Goal: Find specific page/section: Find specific page/section

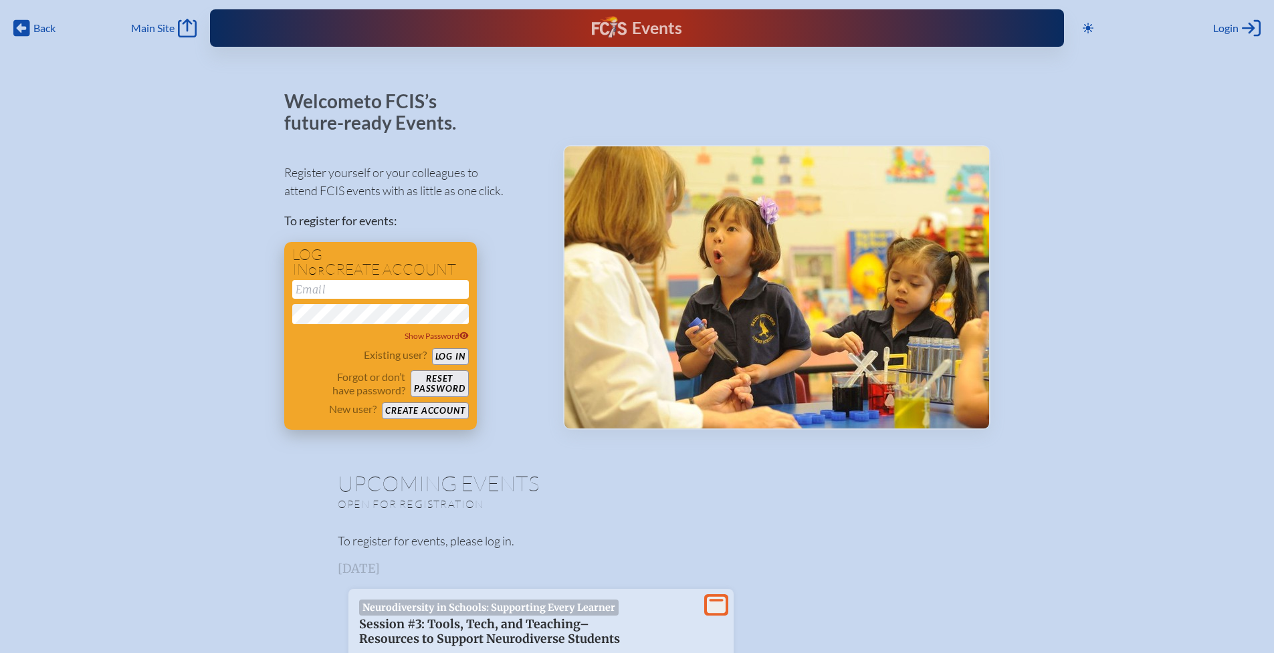
type input "[EMAIL_ADDRESS][DOMAIN_NAME]"
click at [459, 356] on button "Log in" at bounding box center [450, 356] width 37 height 17
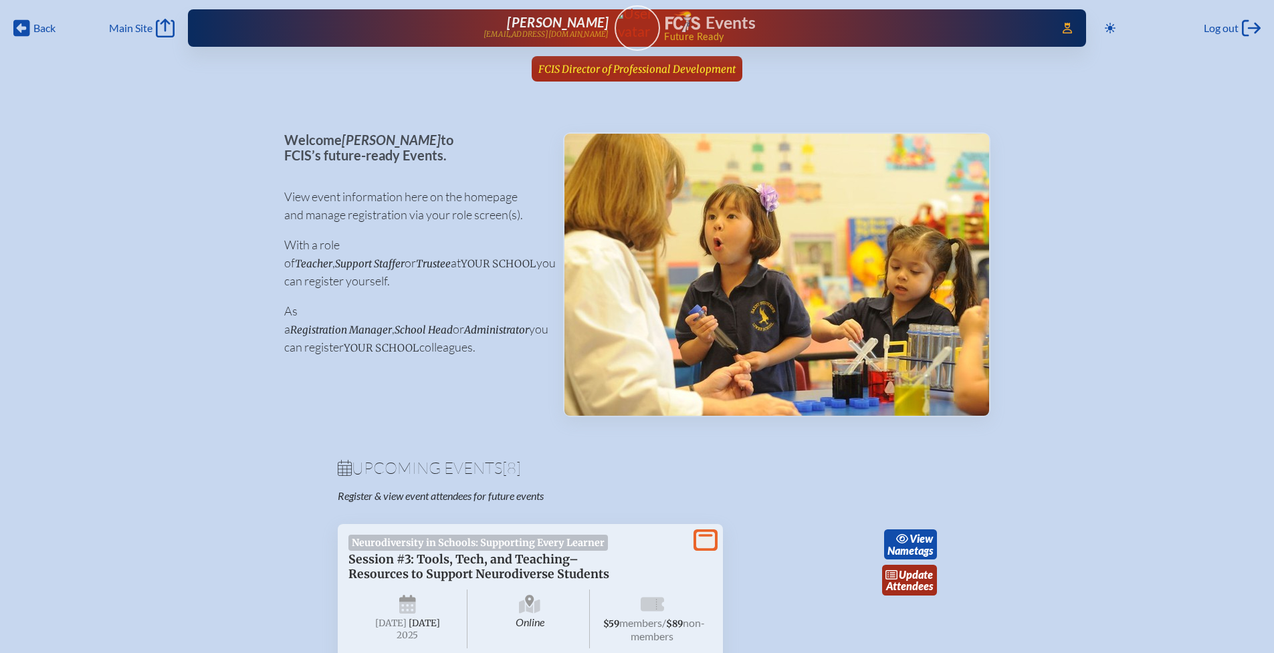
click at [684, 70] on span "FCIS Director of Professional Development" at bounding box center [636, 69] width 197 height 13
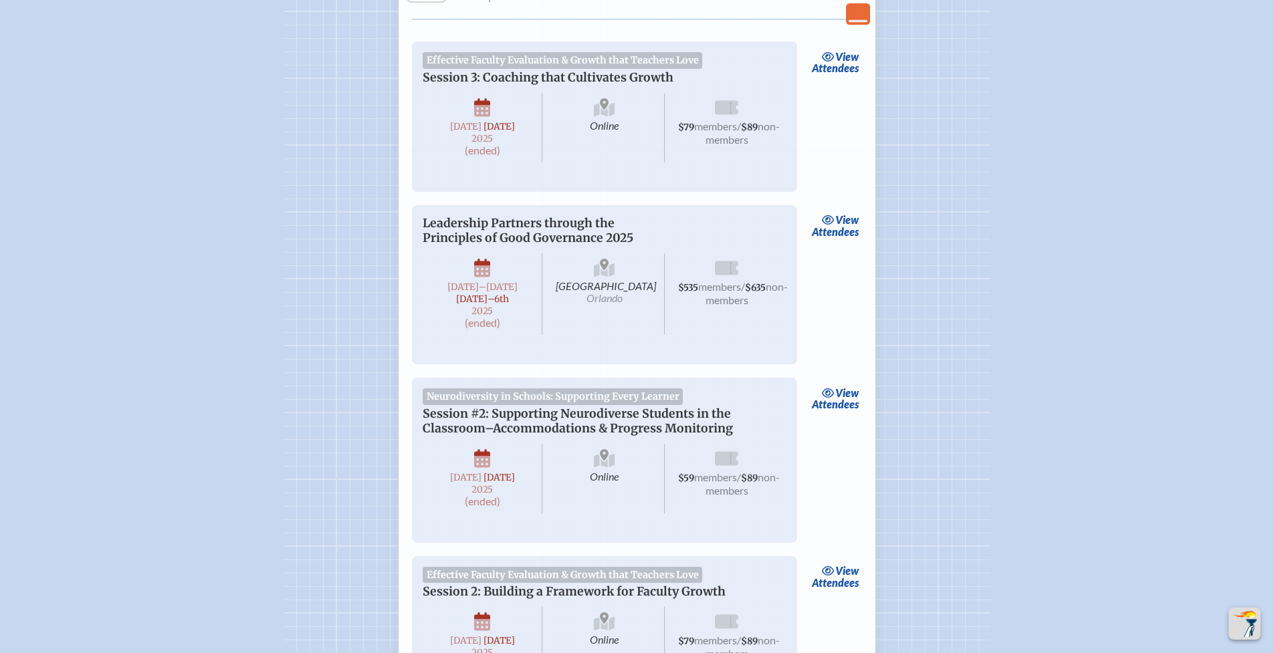
scroll to position [2001, 0]
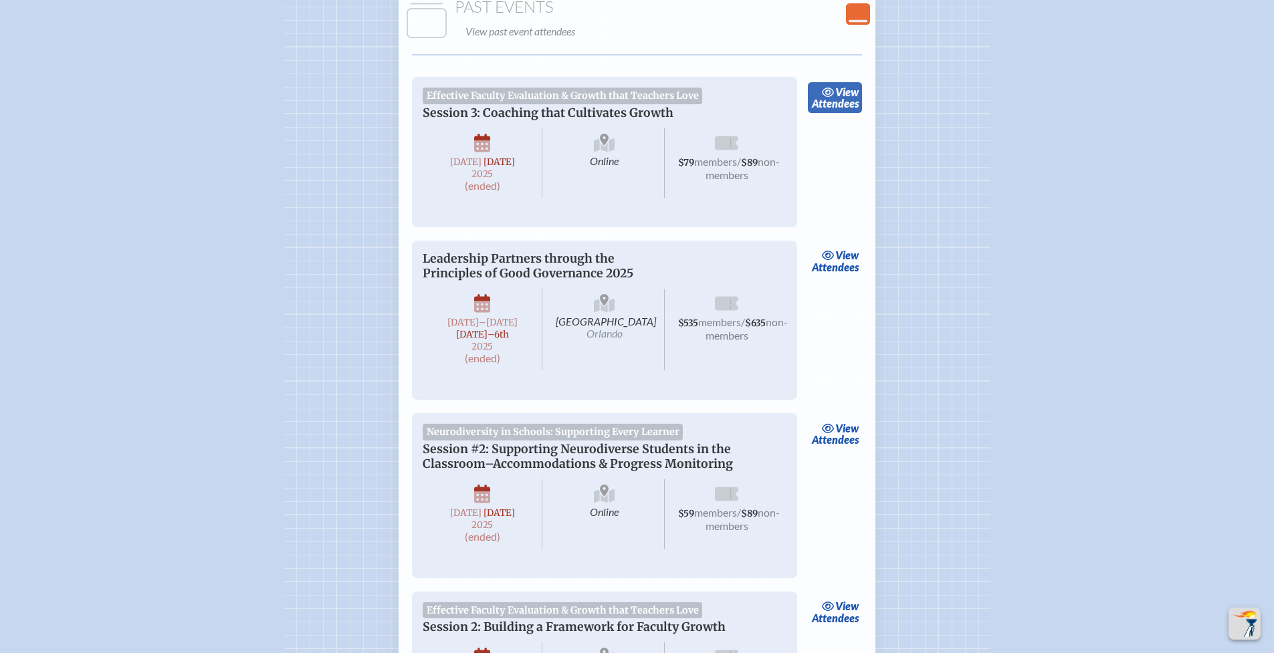
click at [843, 113] on link "view Attendees" at bounding box center [835, 97] width 54 height 31
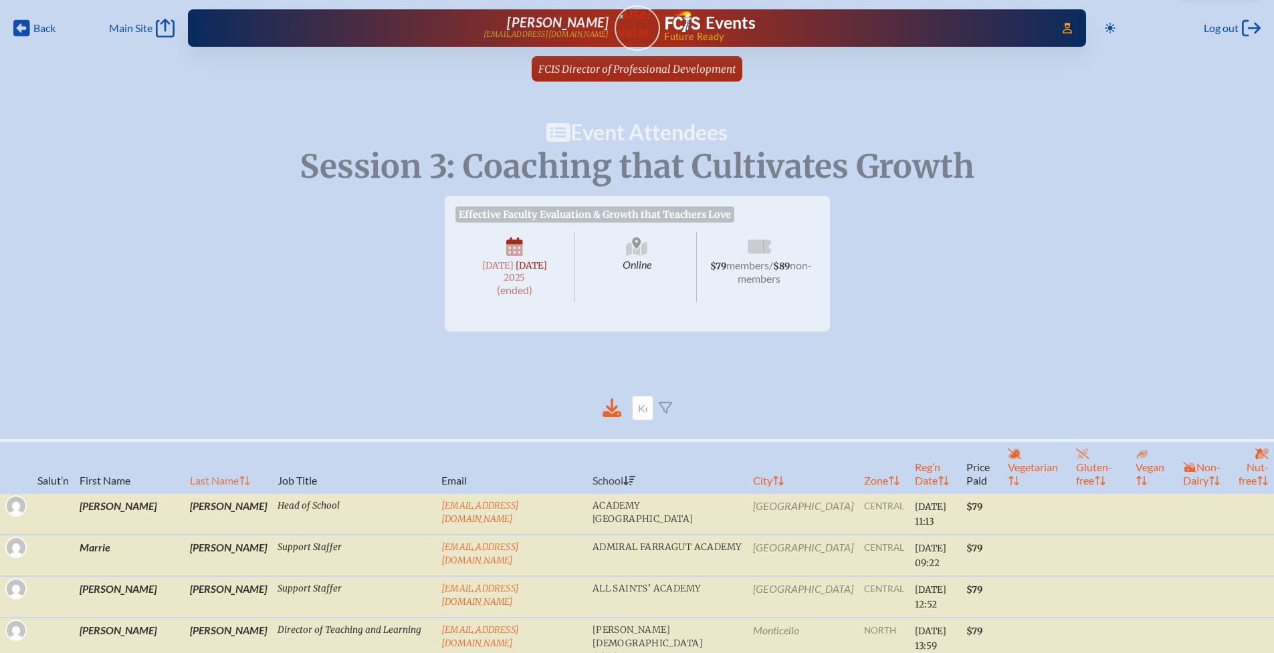
click at [185, 468] on th "Last Name" at bounding box center [229, 467] width 88 height 53
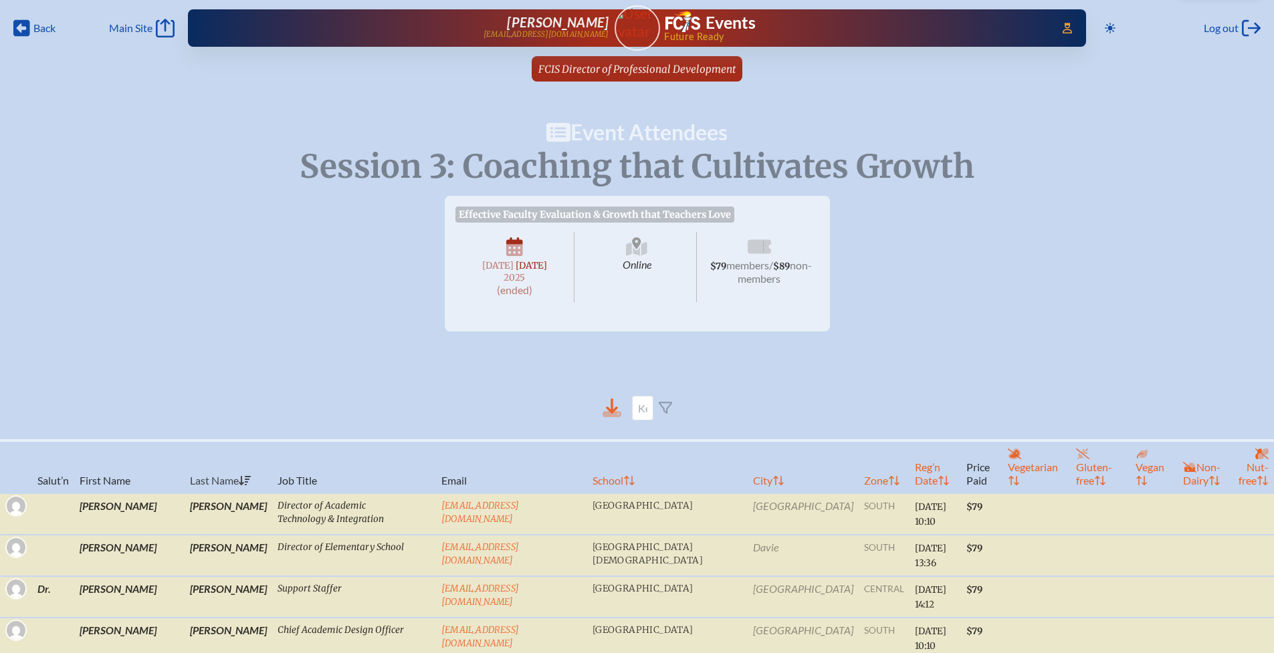
click at [603, 414] on icon at bounding box center [612, 414] width 19 height 6
